Goal: Check status: Check status

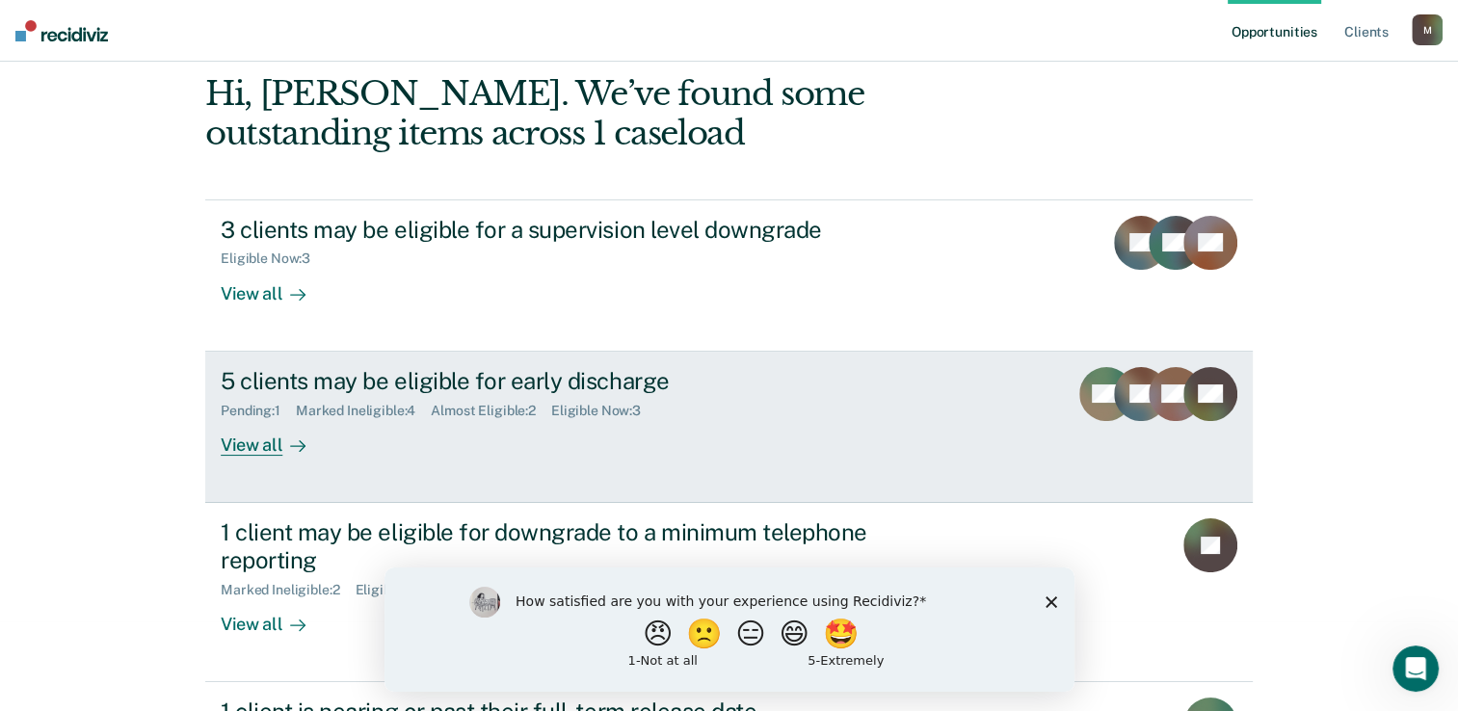
scroll to position [193, 0]
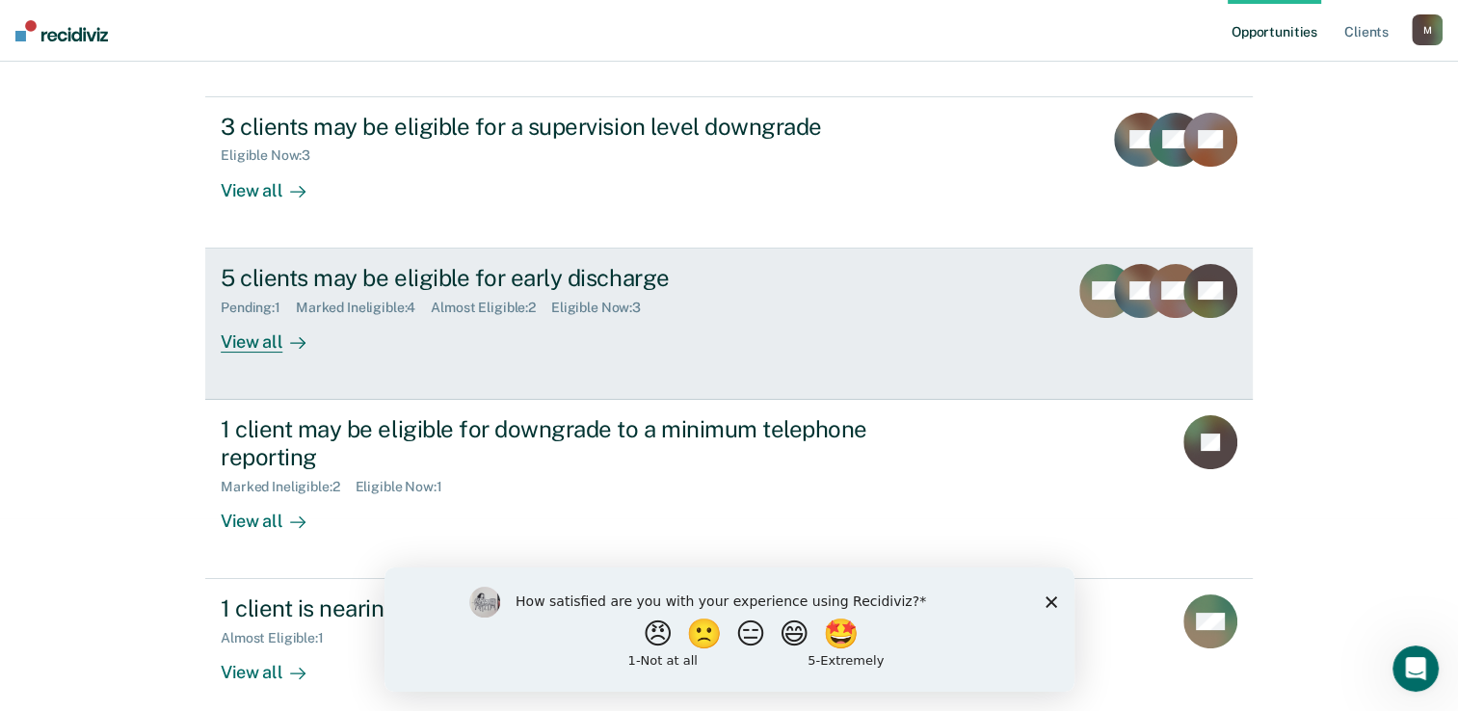
click at [223, 301] on div "Pending : 1" at bounding box center [258, 308] width 75 height 16
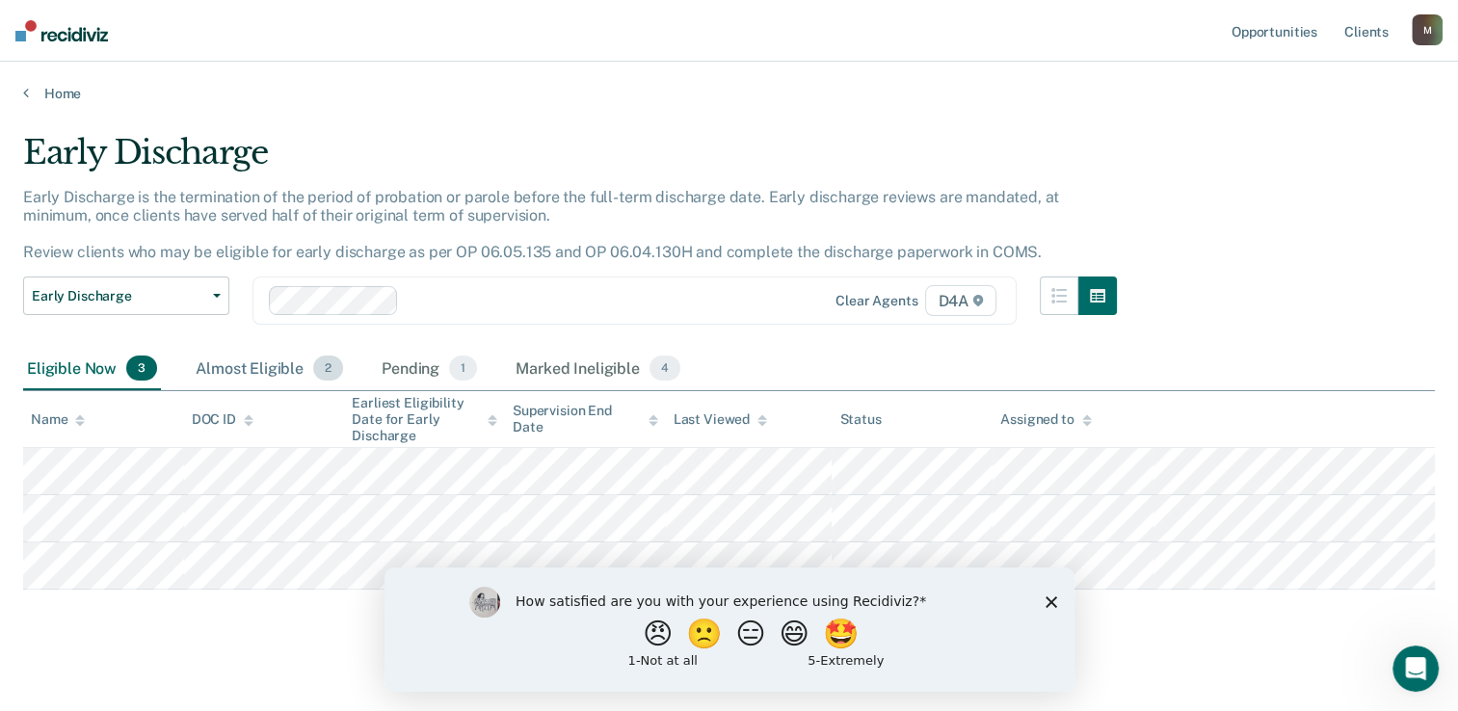
click at [254, 361] on div "Almost Eligible 2" at bounding box center [269, 369] width 155 height 42
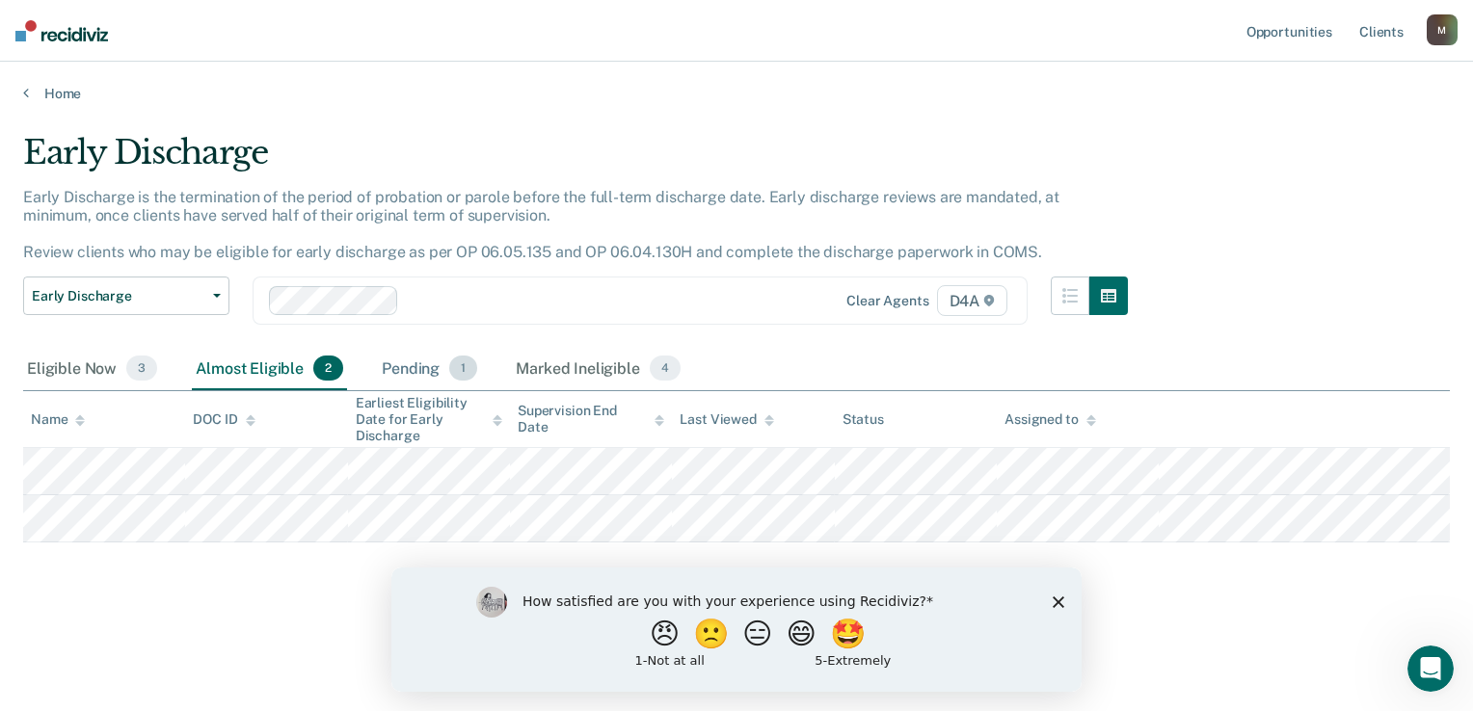
click at [404, 365] on div "Pending 1" at bounding box center [429, 369] width 103 height 42
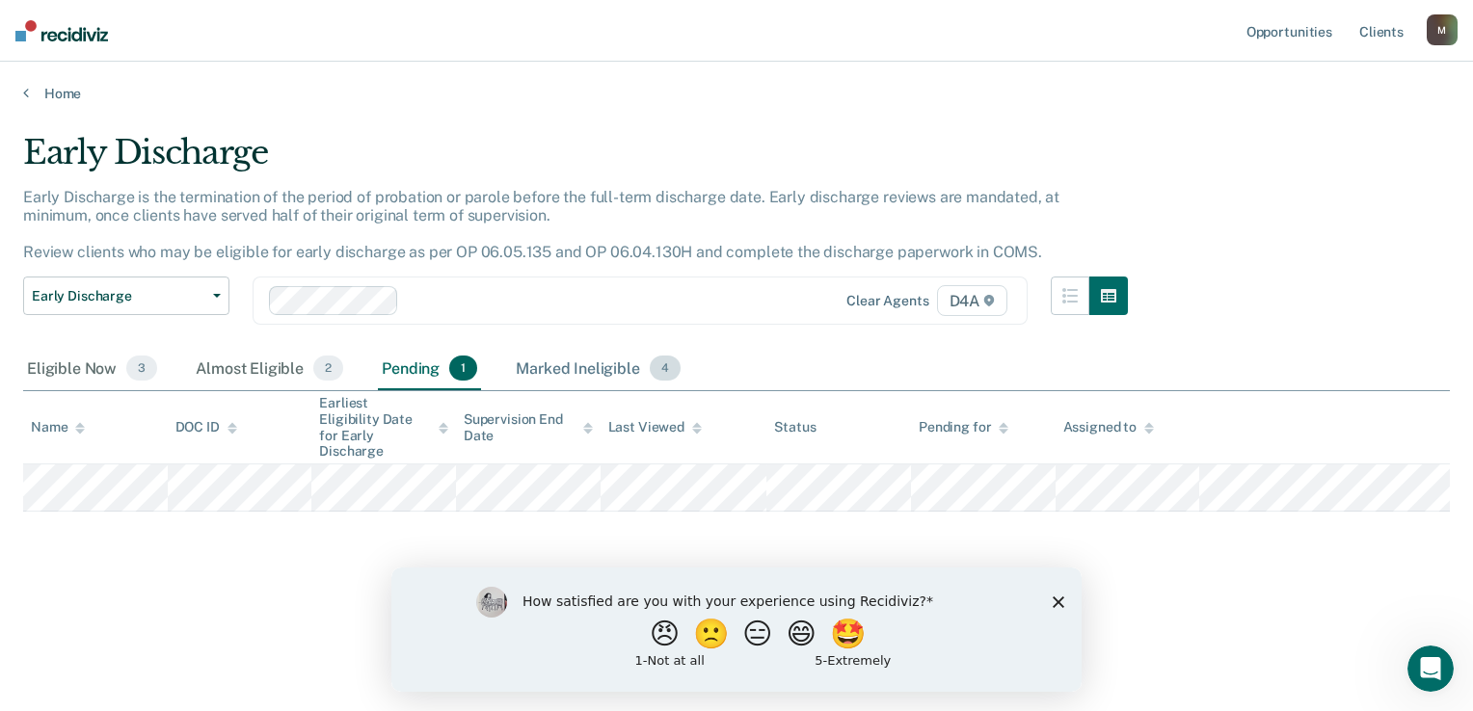
click at [543, 366] on div "Marked Ineligible 4" at bounding box center [598, 369] width 173 height 42
